Goal: Check status: Check status

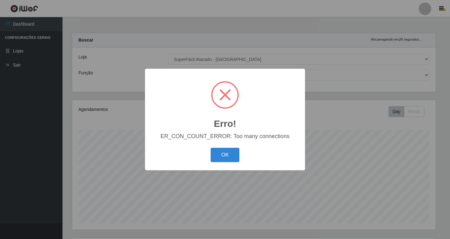
select select "503"
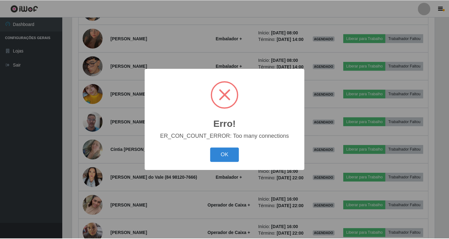
scroll to position [130, 364]
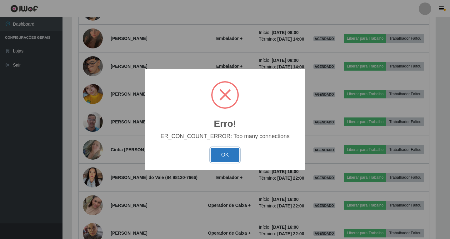
click at [229, 153] on button "OK" at bounding box center [225, 155] width 29 height 15
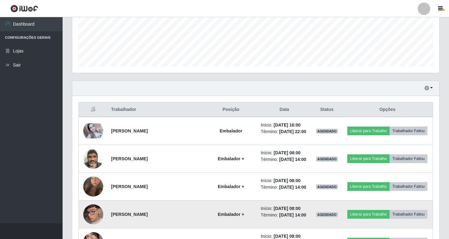
scroll to position [188, 0]
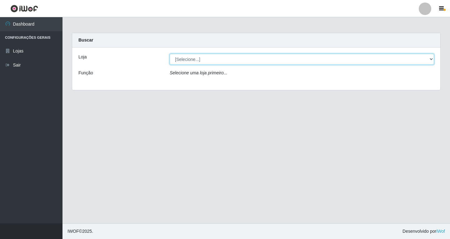
click at [264, 62] on select "[Selecione...] SuperFácil Atacado - [GEOGRAPHIC_DATA]" at bounding box center [302, 59] width 265 height 11
select select "503"
click at [170, 54] on select "[Selecione...] SuperFácil Atacado - [GEOGRAPHIC_DATA]" at bounding box center [302, 59] width 265 height 11
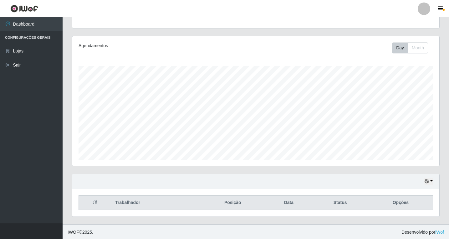
scroll to position [65, 0]
click at [429, 180] on icon "button" at bounding box center [427, 180] width 4 height 4
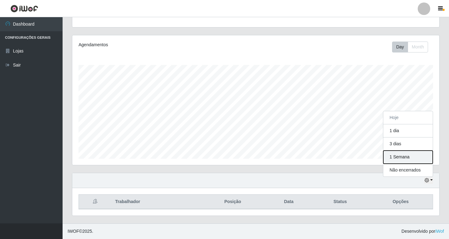
click at [412, 159] on button "1 Semana" at bounding box center [407, 157] width 49 height 13
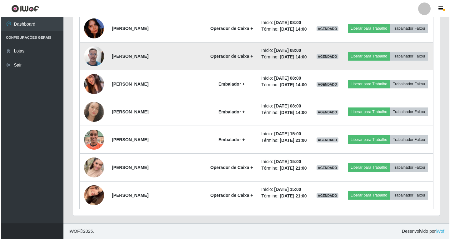
scroll to position [557, 0]
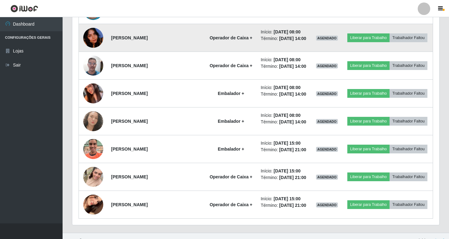
click at [90, 60] on img at bounding box center [93, 37] width 20 height 43
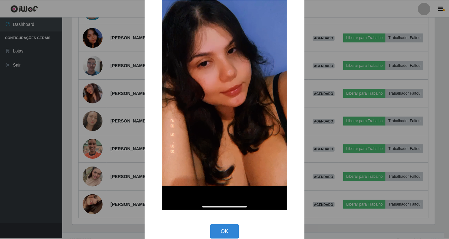
scroll to position [86, 0]
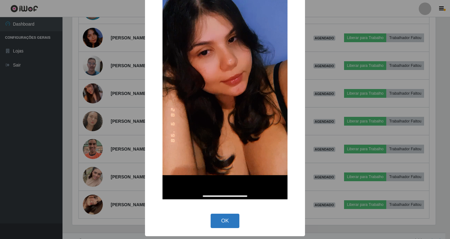
click at [231, 219] on button "OK" at bounding box center [225, 221] width 29 height 15
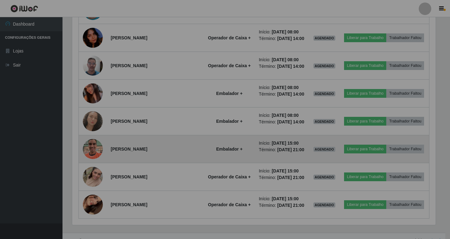
scroll to position [130, 367]
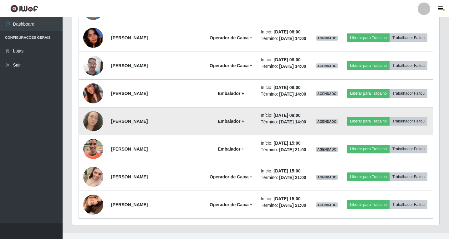
click at [94, 131] on img at bounding box center [93, 121] width 20 height 20
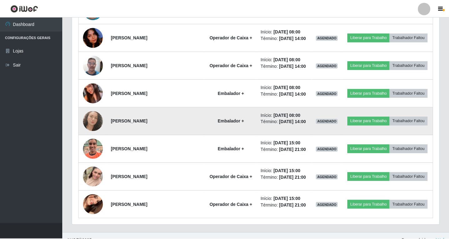
scroll to position [130, 364]
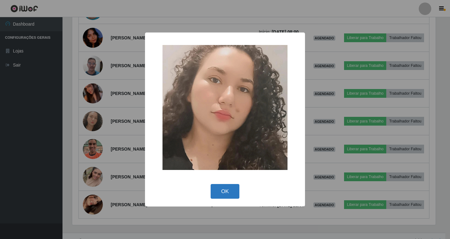
click at [218, 192] on button "OK" at bounding box center [225, 191] width 29 height 15
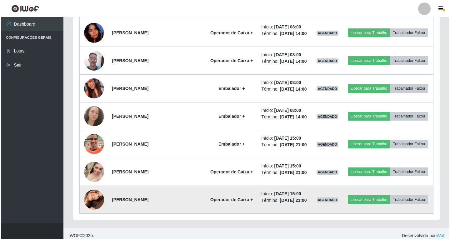
scroll to position [650, 0]
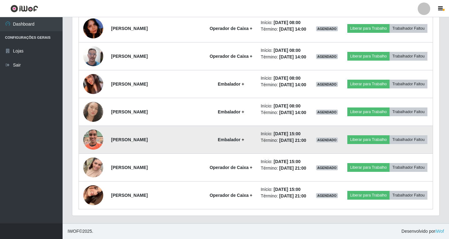
click at [86, 127] on img at bounding box center [93, 140] width 20 height 36
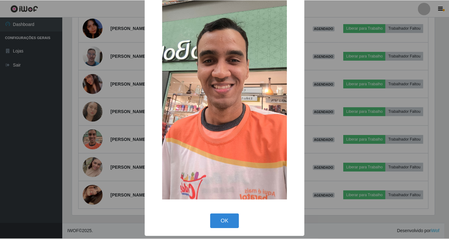
scroll to position [38, 0]
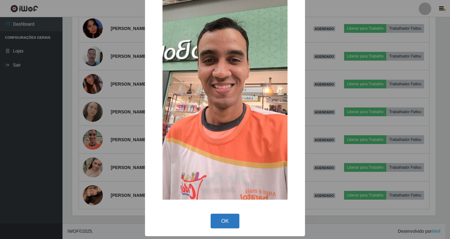
click at [229, 224] on button "OK" at bounding box center [225, 221] width 29 height 15
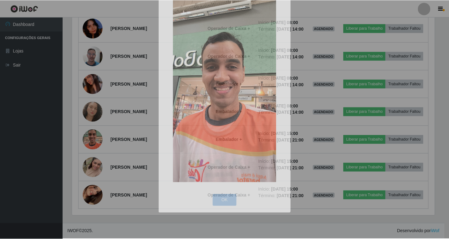
scroll to position [130, 367]
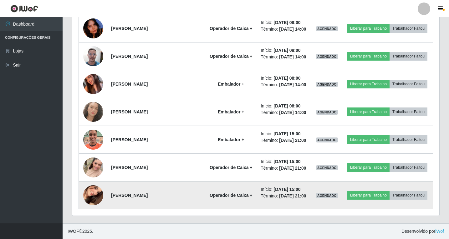
click at [96, 187] on img at bounding box center [93, 195] width 20 height 43
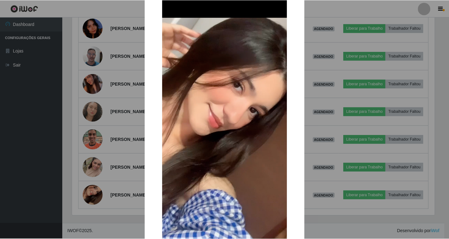
scroll to position [86, 0]
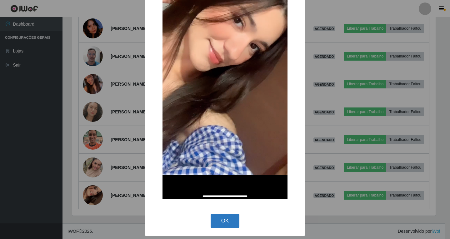
click at [217, 218] on button "OK" at bounding box center [225, 221] width 29 height 15
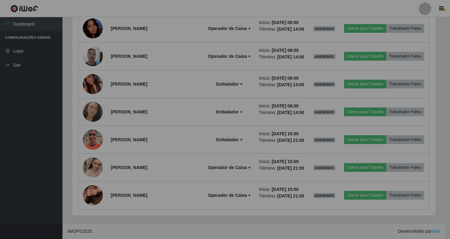
scroll to position [130, 367]
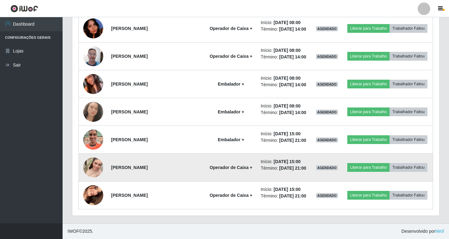
click at [94, 164] on img at bounding box center [93, 168] width 20 height 36
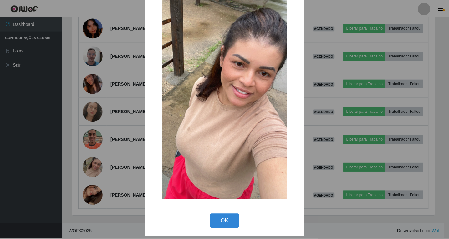
scroll to position [0, 0]
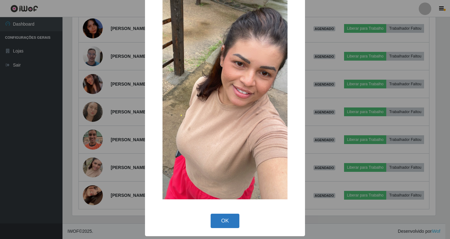
click at [222, 217] on button "OK" at bounding box center [225, 221] width 29 height 15
